Goal: Transaction & Acquisition: Purchase product/service

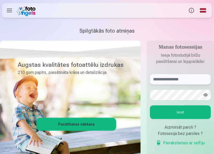
click at [158, 79] on input "text" at bounding box center [180, 79] width 61 height 10
type input "**********"
click at [181, 112] on button "Ieiet" at bounding box center [180, 112] width 61 height 14
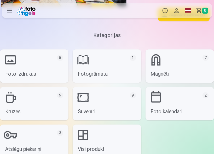
scroll to position [966, 0]
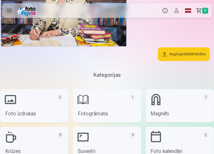
click at [19, 103] on link "Foto izdrukas 5" at bounding box center [34, 105] width 68 height 33
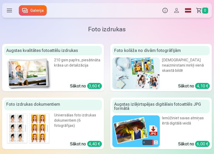
click at [68, 28] on h1 "Foto izdrukas" at bounding box center [106, 29] width 201 height 8
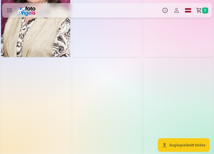
scroll to position [183, 0]
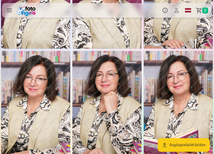
click at [114, 125] on img at bounding box center [106, 103] width 69 height 104
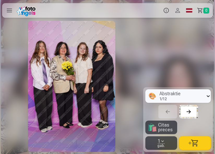
scroll to position [0, 1004]
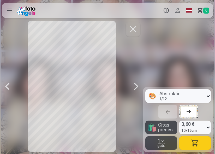
click at [192, 143] on button "button" at bounding box center [195, 143] width 32 height 14
click at [133, 28] on button "button" at bounding box center [133, 29] width 15 height 15
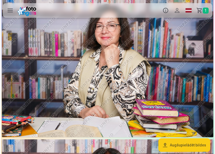
scroll to position [653, 0]
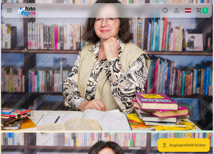
click at [119, 80] on img at bounding box center [107, 60] width 212 height 141
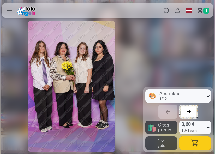
scroll to position [0, 1721]
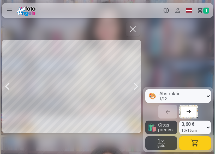
click at [197, 142] on button "button" at bounding box center [195, 143] width 32 height 14
click at [134, 30] on button "button" at bounding box center [133, 29] width 15 height 15
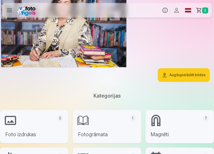
scroll to position [989, 0]
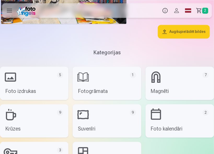
click at [9, 114] on link "Krūzes 9" at bounding box center [34, 120] width 68 height 33
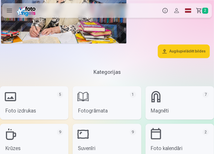
scroll to position [1018, 0]
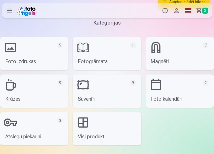
click at [94, 95] on link "Suvenīri 9" at bounding box center [107, 90] width 68 height 33
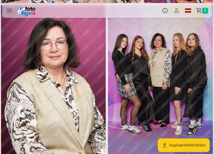
scroll to position [334, 0]
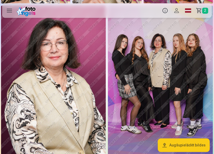
click at [173, 94] on img at bounding box center [160, 83] width 105 height 157
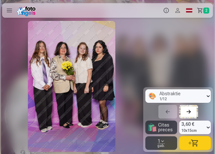
scroll to position [0, 1434]
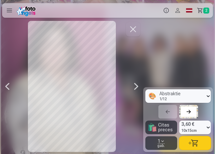
click at [67, 56] on div at bounding box center [71, 86] width 139 height 131
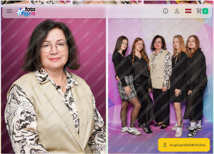
scroll to position [334, 0]
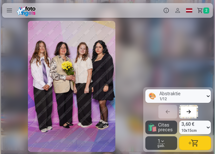
scroll to position [0, 1721]
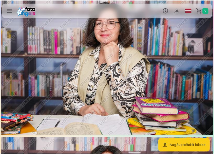
scroll to position [649, 0]
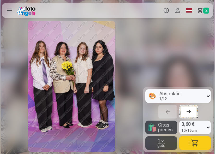
scroll to position [0, 1004]
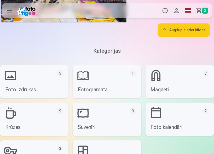
scroll to position [1044, 0]
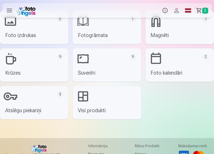
click at [152, 33] on link "Magnēti 7" at bounding box center [179, 27] width 68 height 33
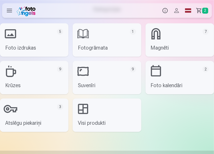
scroll to position [1044, 0]
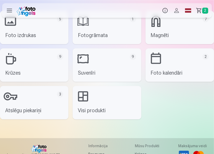
click at [167, 65] on link "Foto kalendāri 2" at bounding box center [179, 64] width 68 height 33
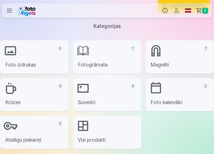
scroll to position [1018, 0]
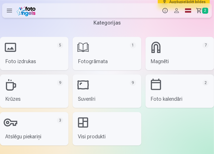
click at [25, 134] on link "Atslēgu piekariņi 3" at bounding box center [34, 128] width 68 height 33
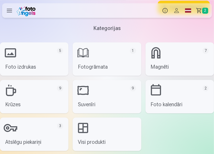
scroll to position [1097, 0]
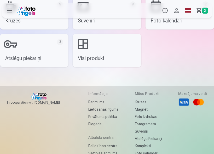
click at [95, 43] on link "Visi produkti" at bounding box center [107, 50] width 68 height 33
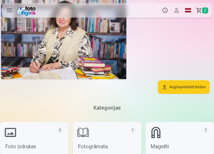
scroll to position [836, 0]
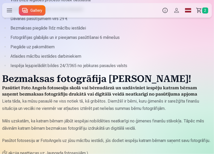
scroll to position [179, 0]
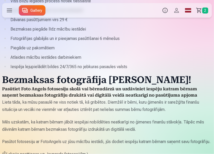
click at [206, 10] on span "2" at bounding box center [205, 11] width 6 height 6
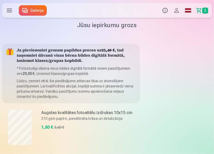
click at [198, 9] on link "Grozs 2" at bounding box center [203, 10] width 18 height 15
click at [28, 8] on link "Galerija" at bounding box center [33, 10] width 28 height 10
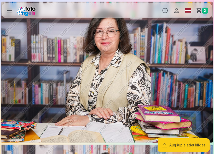
scroll to position [470, 0]
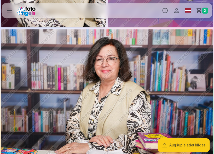
click at [158, 99] on img at bounding box center [107, 99] width 212 height 141
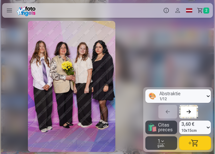
scroll to position [0, 1578]
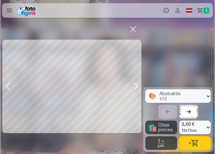
click at [194, 142] on button "button" at bounding box center [195, 143] width 32 height 14
click at [132, 27] on button "button" at bounding box center [133, 29] width 15 height 15
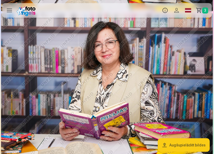
scroll to position [783, 0]
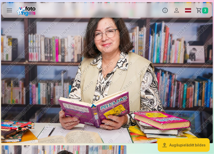
click at [145, 89] on img at bounding box center [107, 72] width 212 height 141
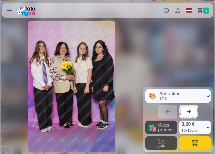
scroll to position [0, 1865]
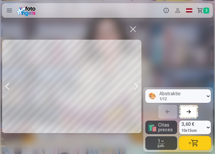
click at [191, 142] on button "button" at bounding box center [195, 143] width 32 height 14
click at [132, 29] on button "button" at bounding box center [133, 29] width 15 height 15
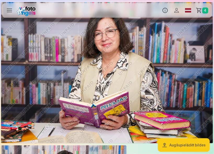
scroll to position [888, 0]
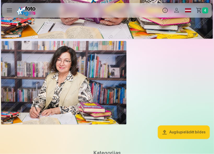
click at [89, 87] on img at bounding box center [63, 83] width 125 height 84
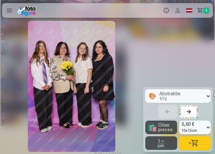
scroll to position [0, 2008]
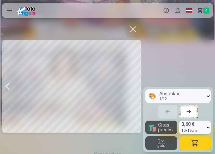
click at [192, 142] on button "button" at bounding box center [195, 143] width 32 height 14
click at [135, 29] on button "button" at bounding box center [133, 29] width 15 height 15
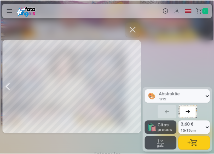
scroll to position [888, 0]
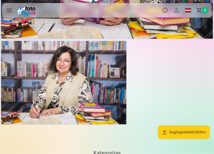
click at [205, 9] on span "5" at bounding box center [205, 11] width 6 height 6
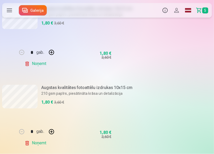
scroll to position [261, 0]
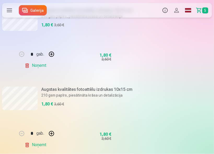
click at [31, 11] on link "Galerija" at bounding box center [33, 10] width 28 height 10
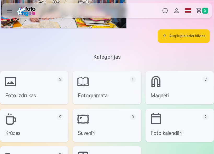
scroll to position [1018, 0]
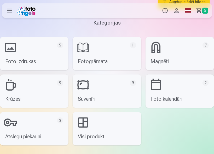
click at [161, 90] on link "Foto kalendāri 2" at bounding box center [179, 90] width 68 height 33
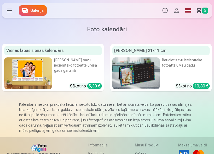
click at [172, 63] on div "Baudiet savu iecienītāko fotoattēlu visu gadu" at bounding box center [186, 65] width 48 height 17
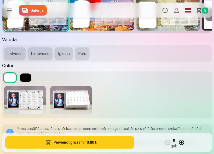
scroll to position [261, 0]
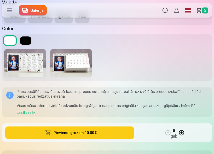
click at [81, 63] on img at bounding box center [71, 63] width 42 height 28
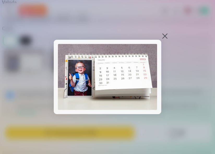
click at [144, 59] on img at bounding box center [107, 77] width 99 height 66
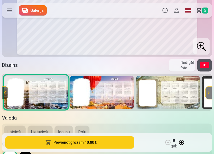
scroll to position [157, 0]
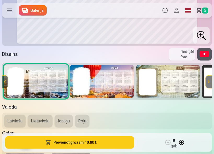
click at [15, 121] on button "Latviešu" at bounding box center [14, 121] width 21 height 13
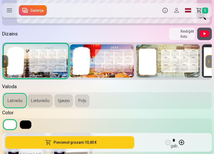
scroll to position [209, 0]
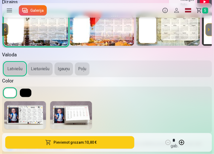
click at [77, 112] on img at bounding box center [71, 115] width 42 height 28
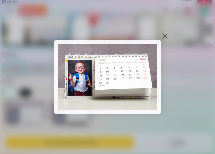
click at [139, 74] on img at bounding box center [107, 77] width 99 height 66
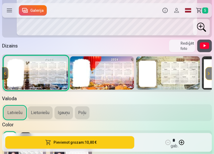
scroll to position [157, 0]
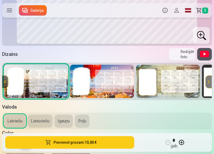
click at [5, 81] on button at bounding box center [5, 82] width 6 height 13
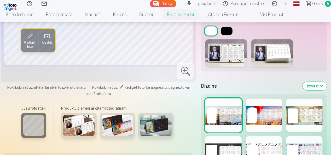
scroll to position [244, 0]
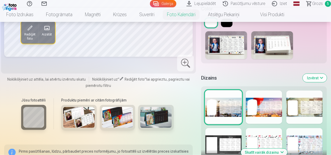
click at [79, 122] on img at bounding box center [78, 117] width 31 height 21
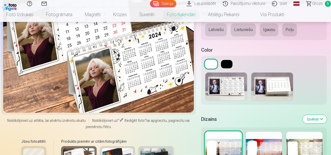
scroll to position [261, 0]
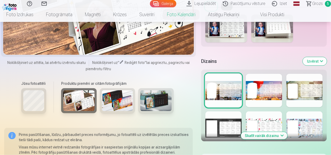
click at [81, 63] on span "Noklikšķiniet uz attēla, lai atvērtu izvērstu skatu" at bounding box center [46, 62] width 78 height 5
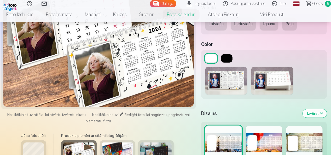
scroll to position [183, 0]
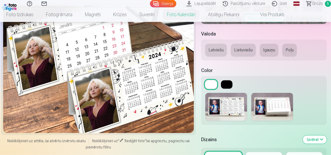
click at [101, 91] on div at bounding box center [98, 69] width 191 height 128
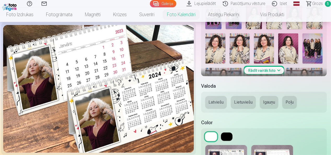
scroll to position [104, 0]
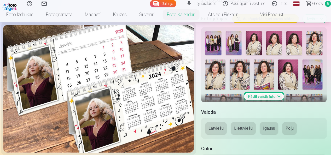
click at [214, 78] on img at bounding box center [240, 75] width 20 height 30
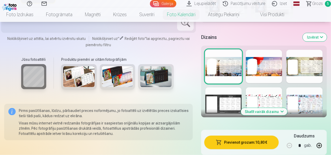
scroll to position [313, 0]
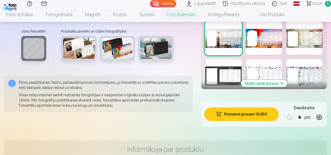
click at [214, 83] on button "Skatīt vairāk dizainu" at bounding box center [264, 83] width 46 height 7
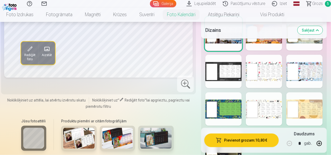
scroll to position [366, 0]
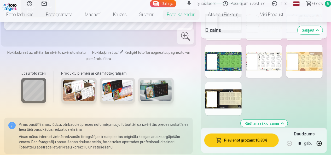
click at [83, 92] on img at bounding box center [78, 90] width 31 height 21
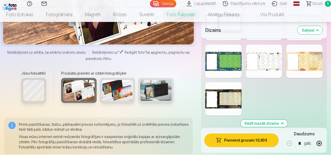
click at [114, 91] on img at bounding box center [117, 90] width 31 height 21
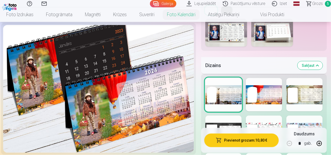
scroll to position [339, 0]
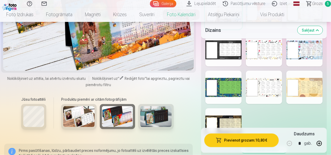
click at [165, 112] on img at bounding box center [155, 116] width 31 height 21
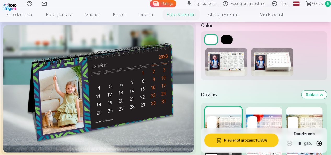
scroll to position [157, 0]
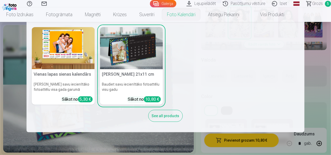
click at [175, 14] on link "Foto kalendāri" at bounding box center [181, 14] width 41 height 15
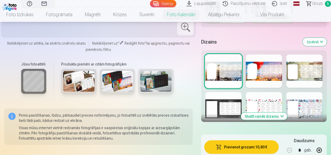
scroll to position [287, 0]
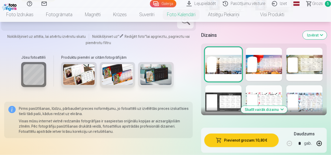
click at [214, 143] on button "button" at bounding box center [319, 143] width 13 height 13
type input "*"
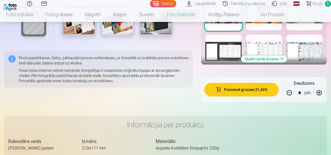
scroll to position [339, 0]
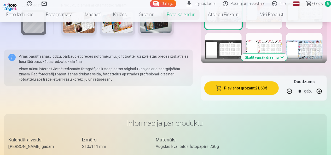
click at [214, 89] on button "Pievienot grozam : 21,60 €" at bounding box center [241, 88] width 74 height 14
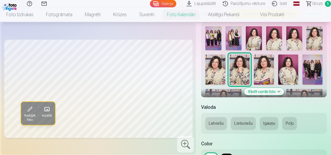
scroll to position [104, 0]
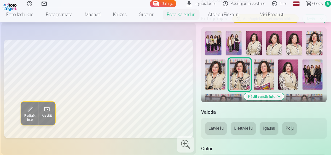
click at [214, 130] on button "Latviešu" at bounding box center [215, 128] width 21 height 13
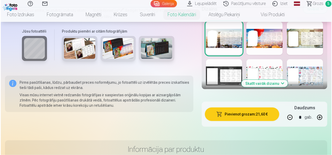
scroll to position [339, 0]
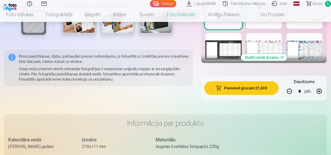
click at [214, 87] on button "Pievienot grozam : 21,60 €" at bounding box center [241, 88] width 74 height 14
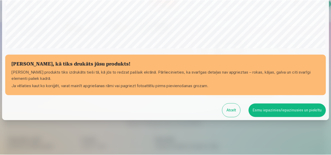
scroll to position [202, 0]
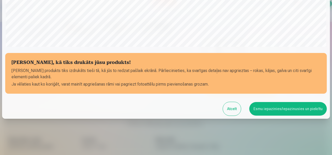
click at [214, 108] on button "Esmu iepazinies/iepazinusies un piekrītu" at bounding box center [288, 109] width 78 height 14
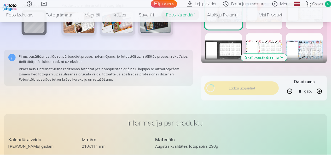
scroll to position [201, 0]
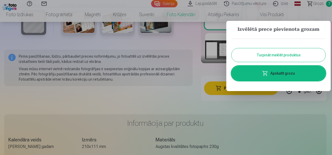
click at [214, 72] on link "Apskatīt grozu" at bounding box center [279, 73] width 94 height 15
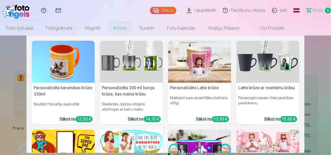
click at [119, 28] on link "Krūzes" at bounding box center [120, 28] width 26 height 15
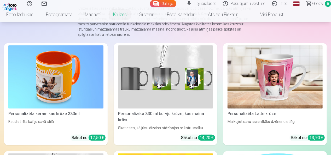
scroll to position [104, 0]
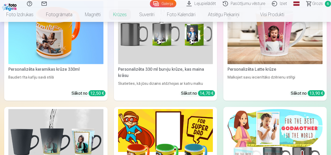
click at [214, 47] on img at bounding box center [274, 32] width 95 height 63
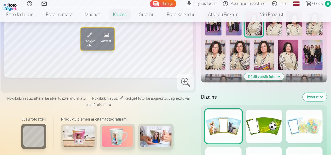
scroll to position [183, 0]
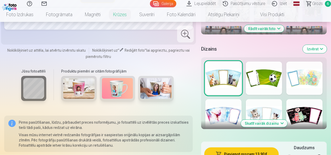
click at [153, 84] on img at bounding box center [155, 88] width 31 height 21
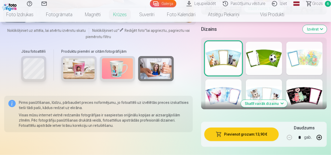
scroll to position [209, 0]
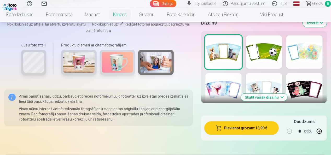
click at [151, 59] on img at bounding box center [155, 62] width 31 height 21
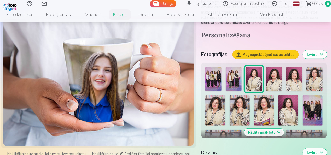
scroll to position [78, 0]
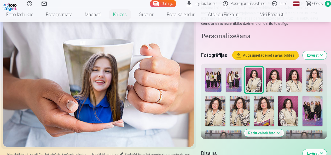
click at [120, 152] on span at bounding box center [121, 154] width 4 height 4
click at [110, 100] on div at bounding box center [98, 83] width 191 height 128
click at [105, 71] on div at bounding box center [98, 83] width 191 height 128
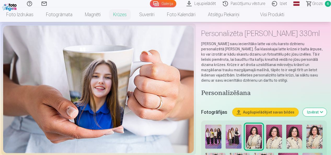
scroll to position [0, 0]
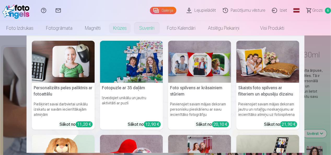
click at [147, 28] on link "Suvenīri" at bounding box center [147, 28] width 28 height 15
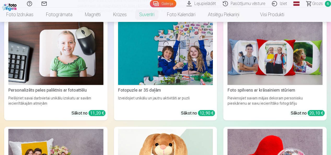
scroll to position [78, 0]
click at [214, 69] on img at bounding box center [274, 53] width 95 height 63
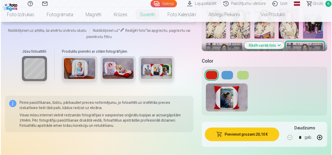
scroll to position [209, 0]
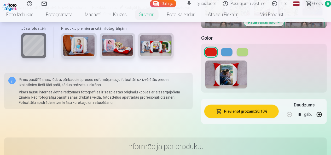
click at [214, 51] on button at bounding box center [242, 52] width 11 height 8
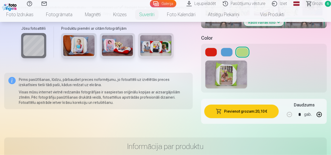
click at [214, 109] on button "Pievienot grozam : 20,10 €" at bounding box center [241, 112] width 74 height 14
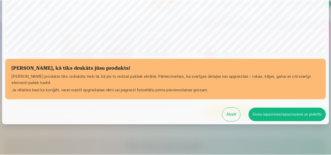
scroll to position [202, 0]
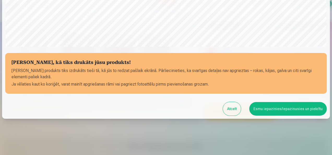
click at [214, 109] on button "Esmu iepazinies/iepazinusies un piekrītu" at bounding box center [288, 109] width 78 height 14
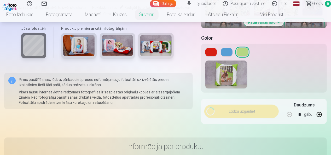
scroll to position [201, 0]
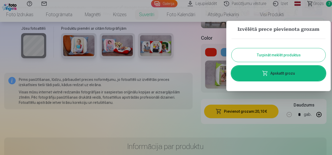
click at [214, 74] on link "Apskatīt grozu" at bounding box center [279, 73] width 94 height 15
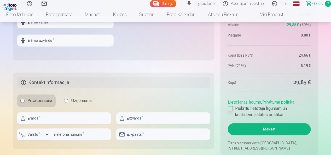
scroll to position [574, 0]
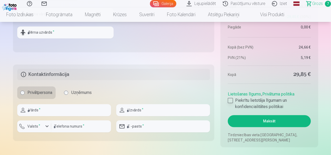
click at [214, 101] on div at bounding box center [230, 100] width 5 height 5
click at [214, 121] on button "Maksāt" at bounding box center [269, 121] width 83 height 12
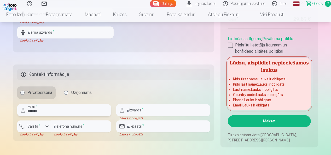
type input "*******"
click at [152, 108] on input "text" at bounding box center [163, 110] width 94 height 12
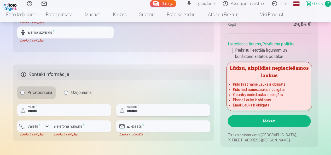
type input "********"
click at [46, 126] on div "button" at bounding box center [47, 126] width 6 height 6
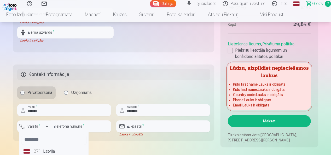
scroll to position [575, 0]
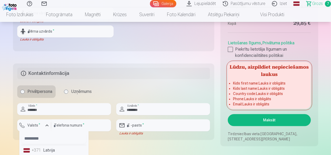
click at [51, 149] on li "+371 Latvija" at bounding box center [53, 150] width 65 height 10
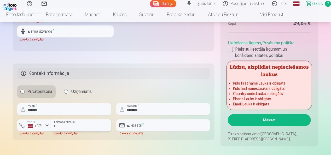
click at [74, 124] on input "number" at bounding box center [81, 125] width 60 height 12
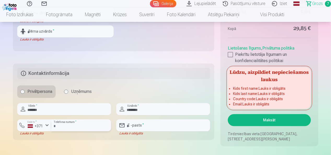
type input "********"
click at [145, 123] on input "email" at bounding box center [163, 125] width 94 height 12
type input "**********"
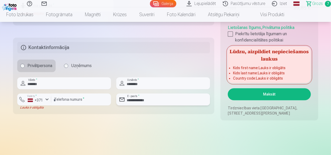
scroll to position [602, 0]
click at [192, 110] on fieldset "**********" at bounding box center [113, 75] width 201 height 76
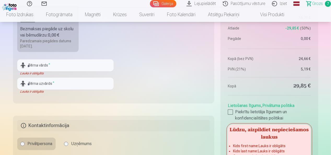
scroll to position [575, 0]
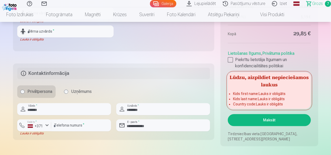
click at [214, 53] on link "Privātuma politika" at bounding box center [278, 53] width 32 height 5
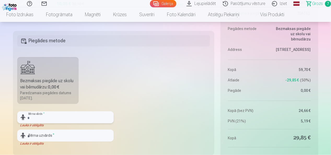
click at [42, 117] on input "text" at bounding box center [65, 117] width 96 height 12
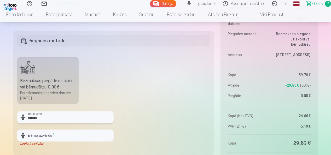
type input "*******"
click at [46, 136] on input "text" at bounding box center [65, 136] width 96 height 12
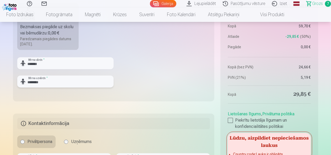
scroll to position [575, 0]
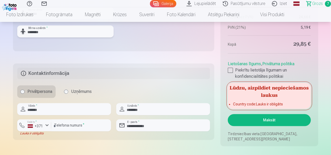
type input "********"
click at [46, 125] on div "button" at bounding box center [47, 125] width 6 height 6
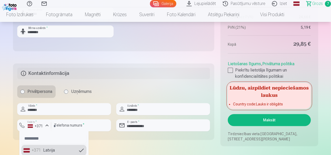
click at [49, 150] on li "+371 Latvija" at bounding box center [53, 150] width 65 height 10
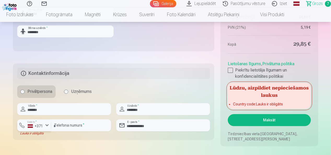
click at [47, 124] on div "button" at bounding box center [47, 125] width 6 height 6
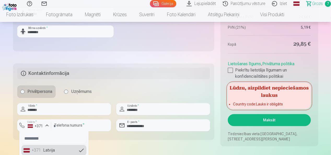
click at [78, 149] on li "+371 Latvija" at bounding box center [53, 150] width 65 height 10
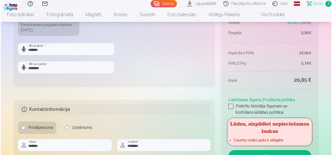
scroll to position [602, 0]
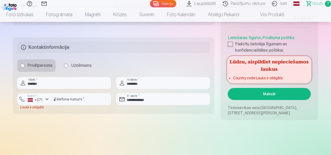
click at [214, 92] on button "Maksāt" at bounding box center [269, 94] width 83 height 12
